Goal: Task Accomplishment & Management: Use online tool/utility

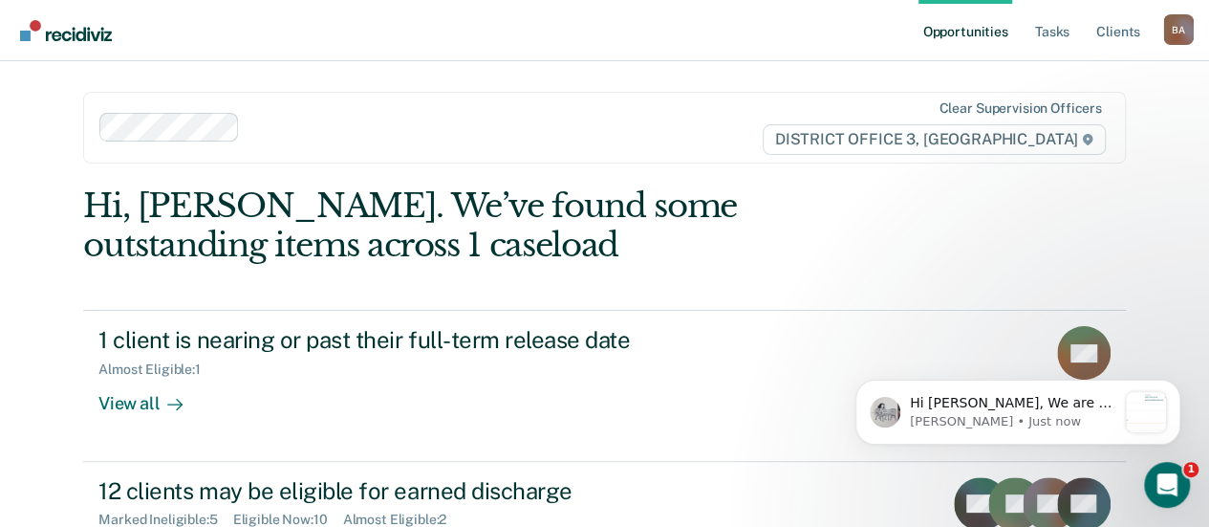
click at [1168, 388] on button "Dismiss notification" at bounding box center [1174, 385] width 25 height 25
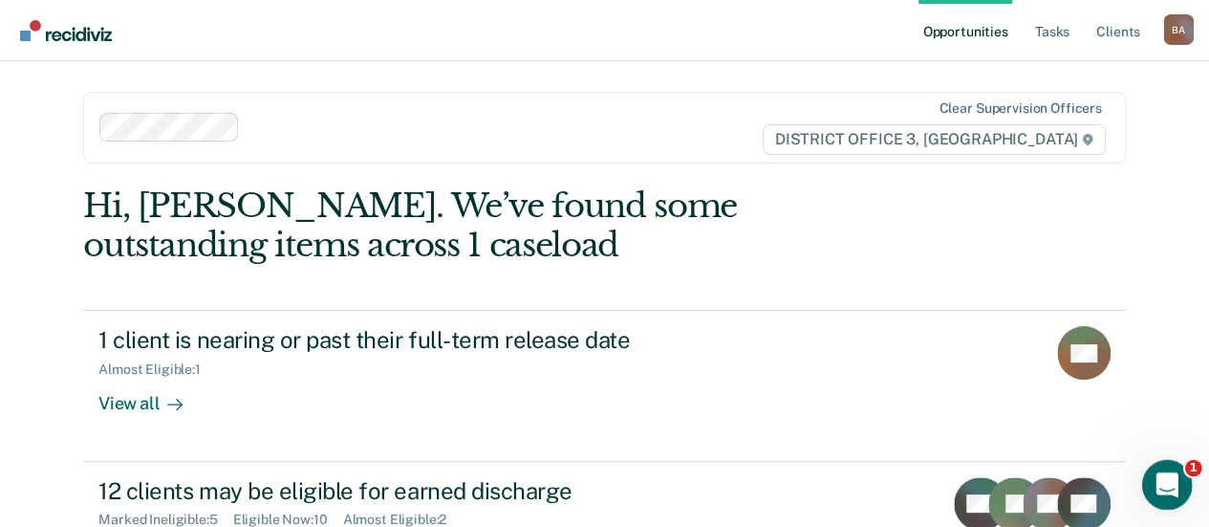
click at [1178, 464] on div "Open Intercom Messenger" at bounding box center [1164, 481] width 63 height 63
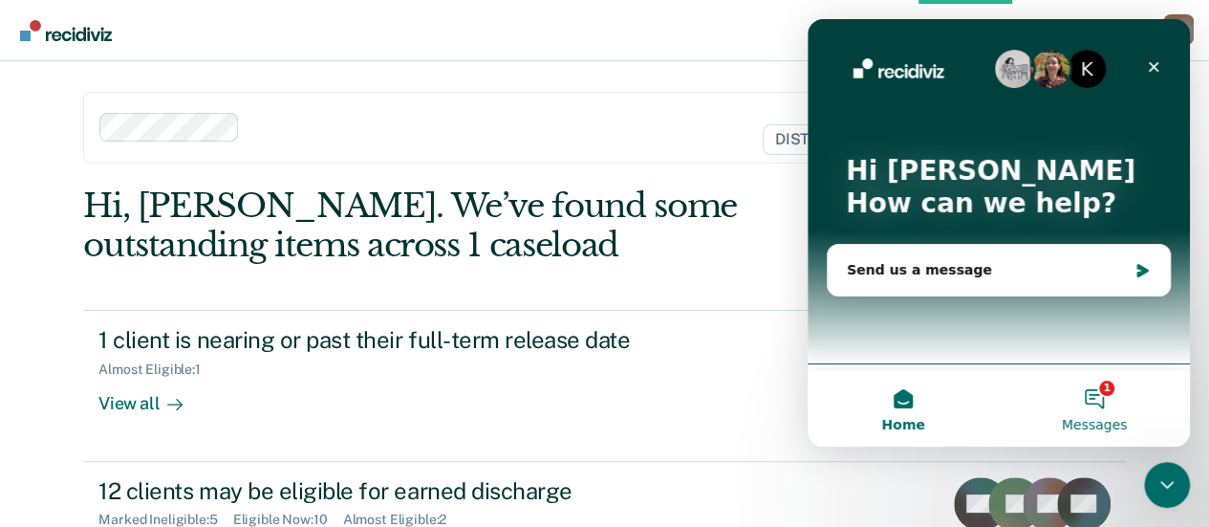
click at [1089, 392] on button "1 Messages" at bounding box center [1094, 408] width 191 height 76
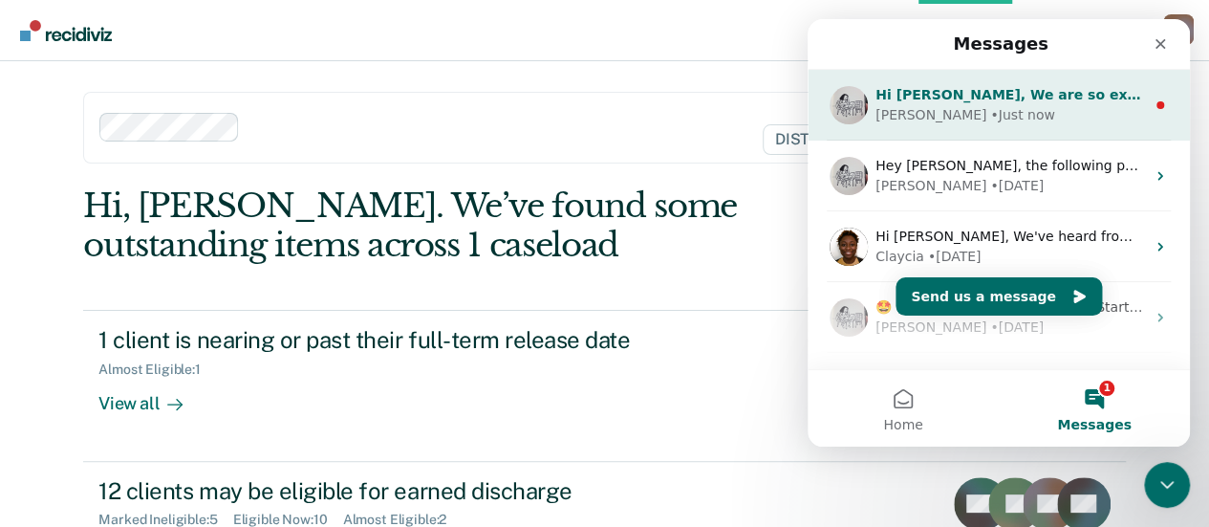
click at [984, 116] on div "[PERSON_NAME] • Just now" at bounding box center [1010, 115] width 270 height 20
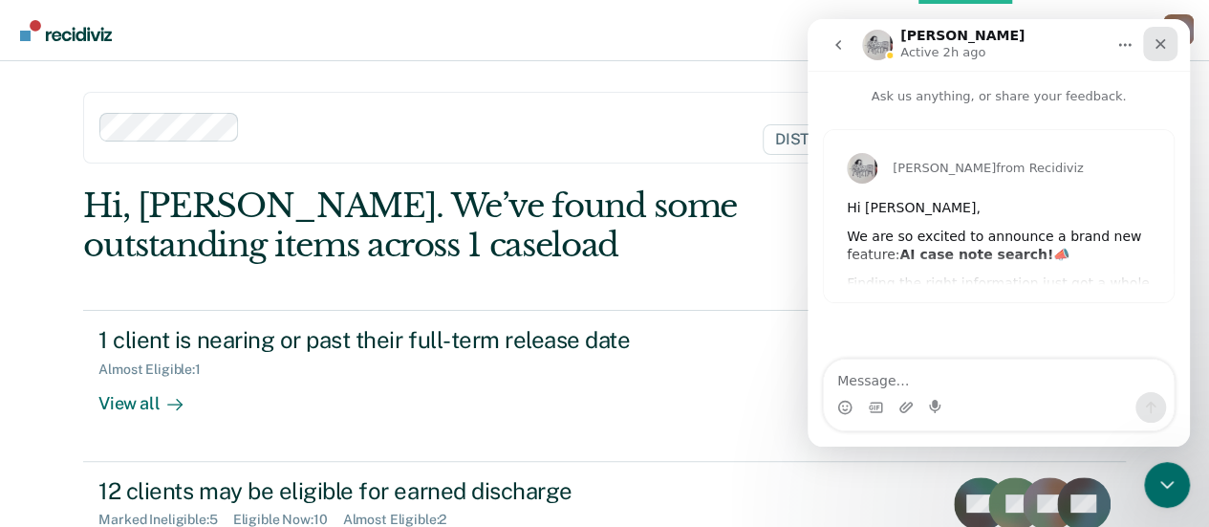
click at [1165, 45] on icon "Close" at bounding box center [1160, 43] width 15 height 15
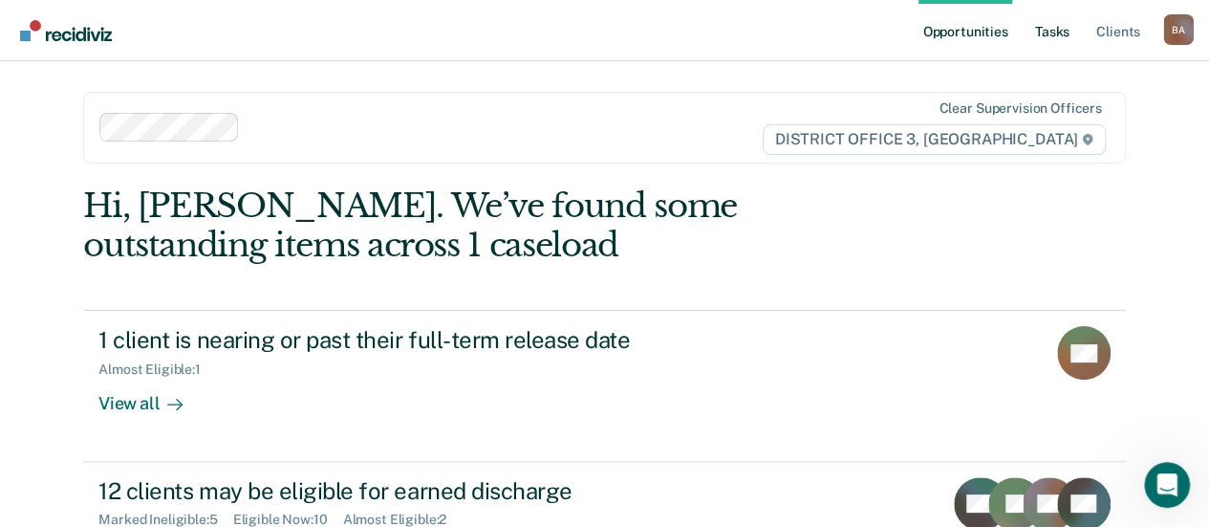
click at [1036, 31] on link "Tasks" at bounding box center [1052, 30] width 42 height 61
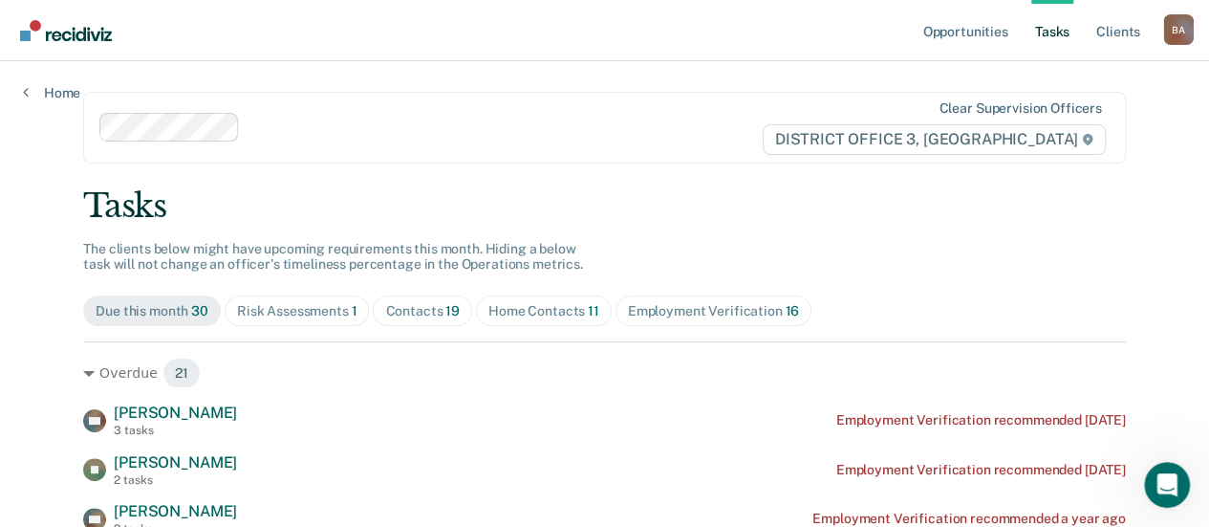
click at [445, 315] on span "19" at bounding box center [452, 310] width 14 height 15
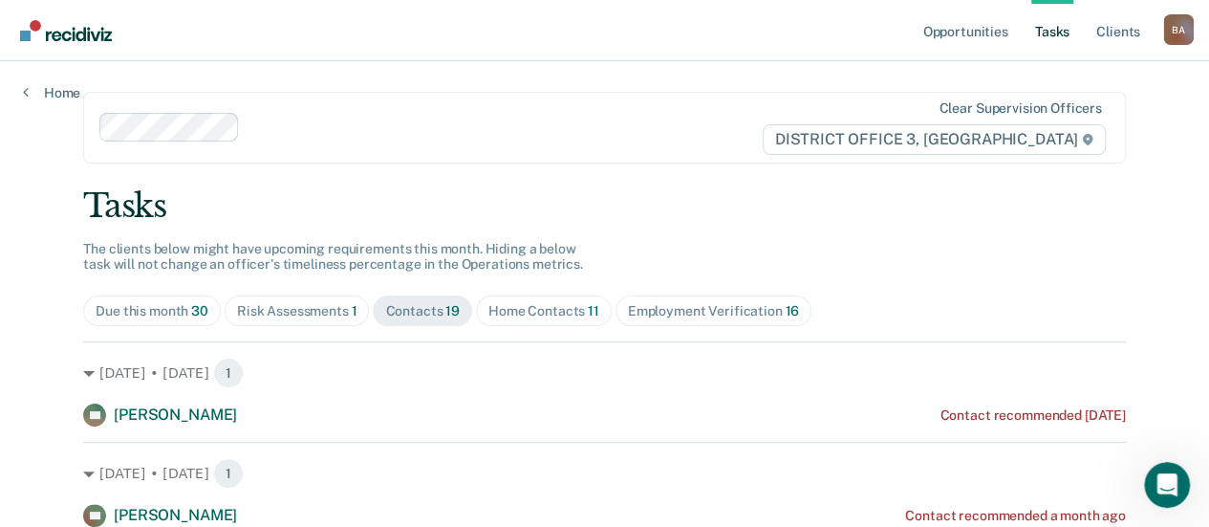
click at [529, 307] on div "Home Contacts 11" at bounding box center [543, 311] width 111 height 16
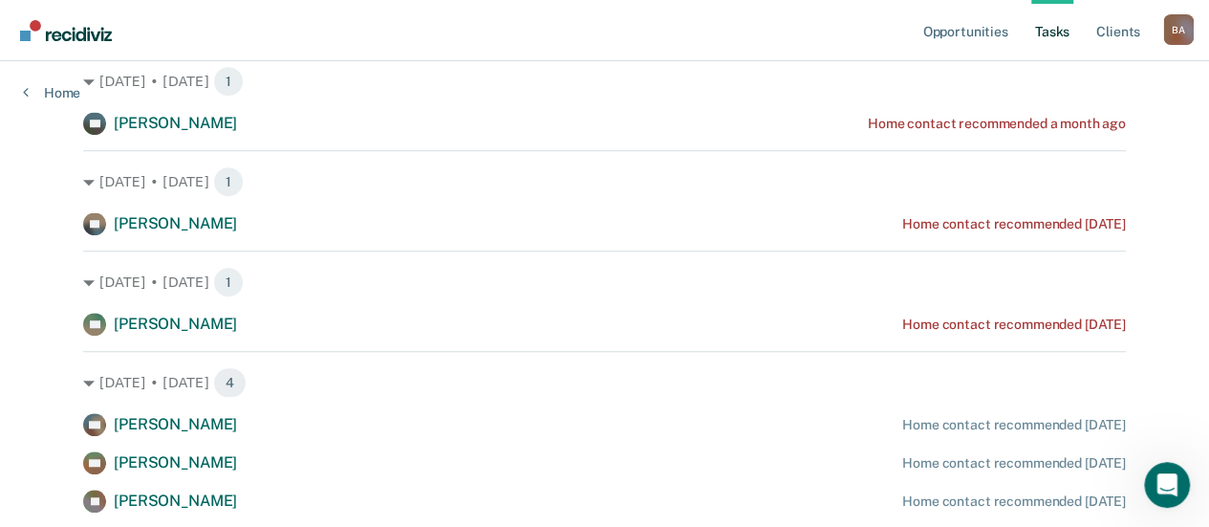
scroll to position [612, 0]
